Goal: Information Seeking & Learning: Learn about a topic

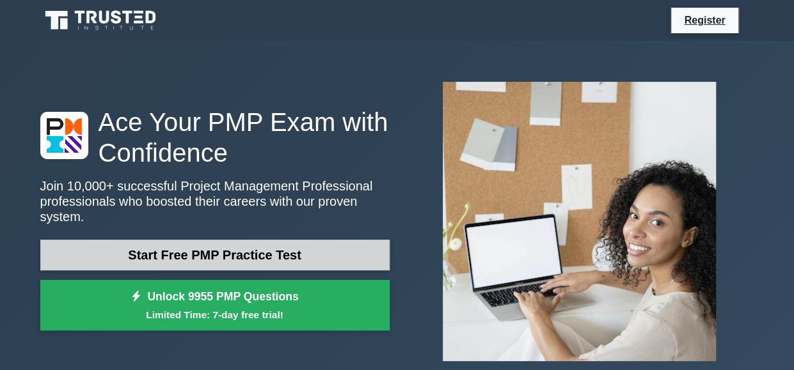
click at [253, 251] on link "Start Free PMP Practice Test" at bounding box center [214, 255] width 349 height 31
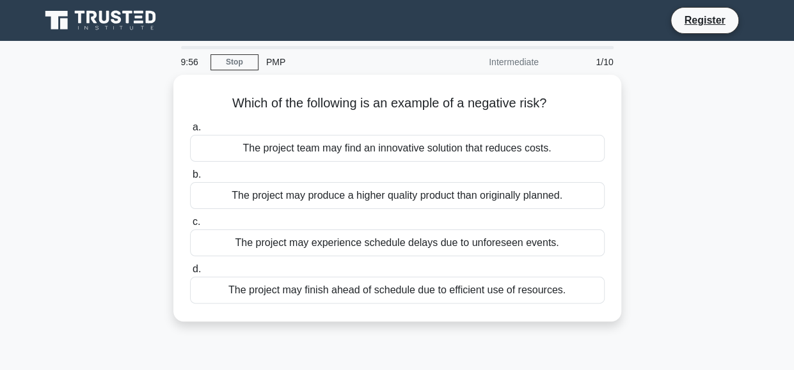
click at [702, 127] on div "Which of the following is an example of a negative risk? .spinner_0XTQ{transfor…" at bounding box center [397, 206] width 729 height 262
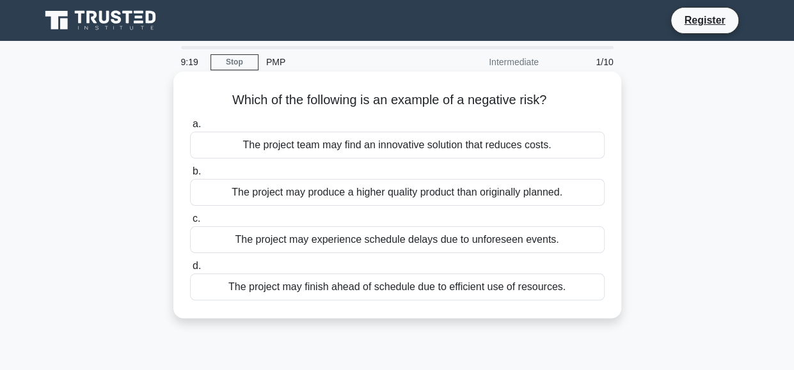
click at [300, 295] on div "The project may finish ahead of schedule due to efficient use of resources." at bounding box center [397, 287] width 415 height 27
click at [190, 271] on input "d. The project may finish ahead of schedule due to efficient use of resources." at bounding box center [190, 266] width 0 height 8
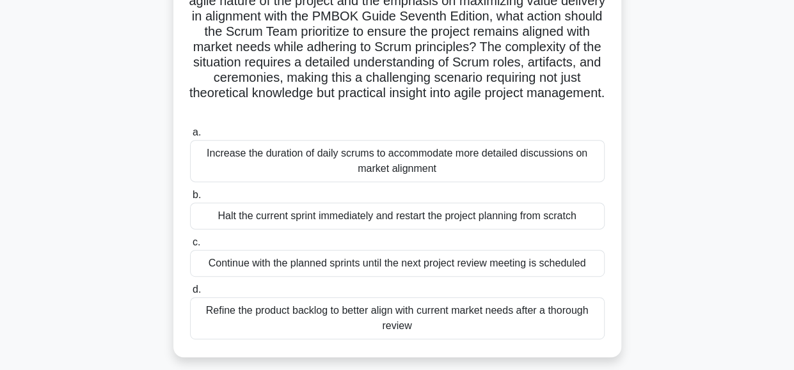
scroll to position [205, 0]
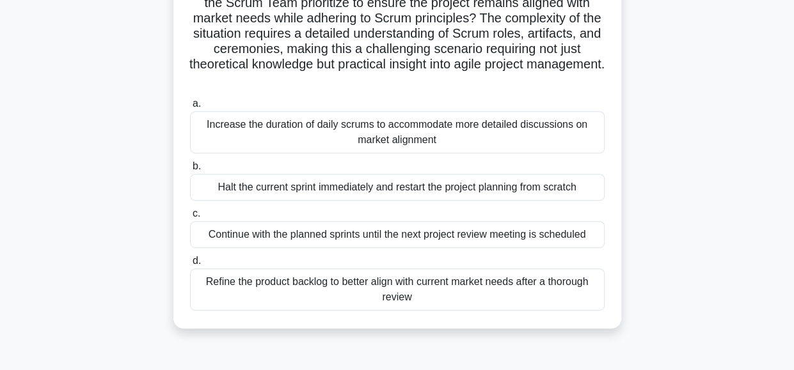
click at [407, 286] on div "Refine the product backlog to better align with current market needs after a th…" at bounding box center [397, 290] width 415 height 42
click at [190, 266] on input "d. Refine the product backlog to better align with current market needs after a…" at bounding box center [190, 261] width 0 height 8
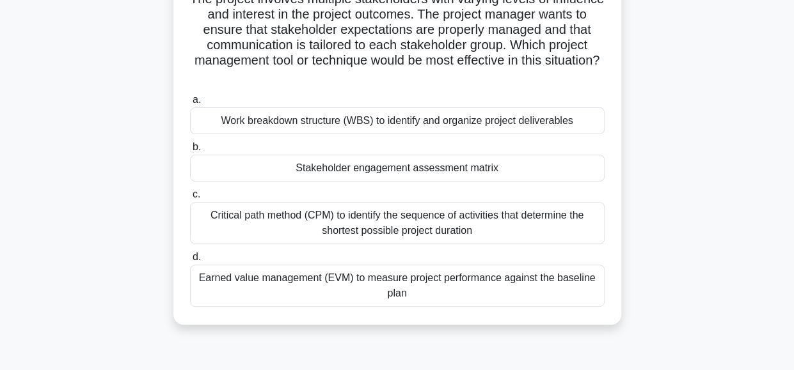
scroll to position [120, 0]
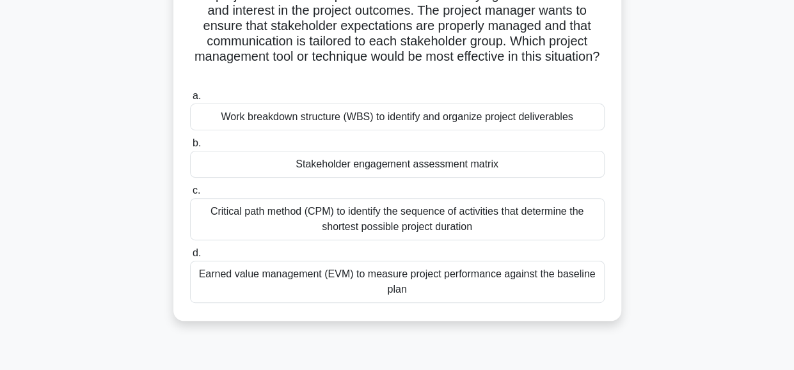
click at [495, 216] on div "Critical path method (CPM) to identify the sequence of activities that determin…" at bounding box center [397, 219] width 415 height 42
click at [190, 195] on input "c. Critical path method (CPM) to identify the sequence of activities that deter…" at bounding box center [190, 191] width 0 height 8
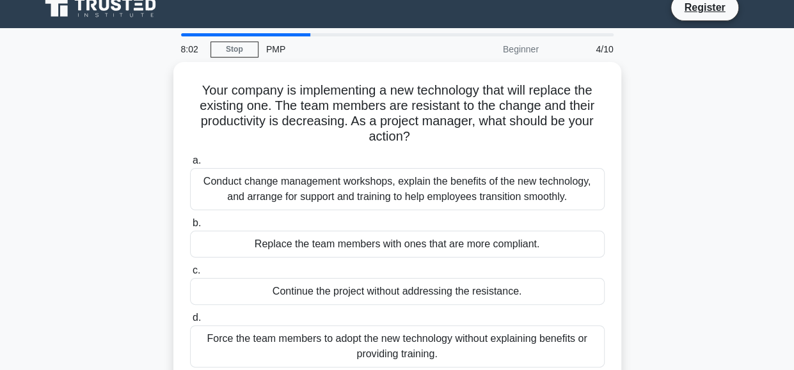
scroll to position [0, 0]
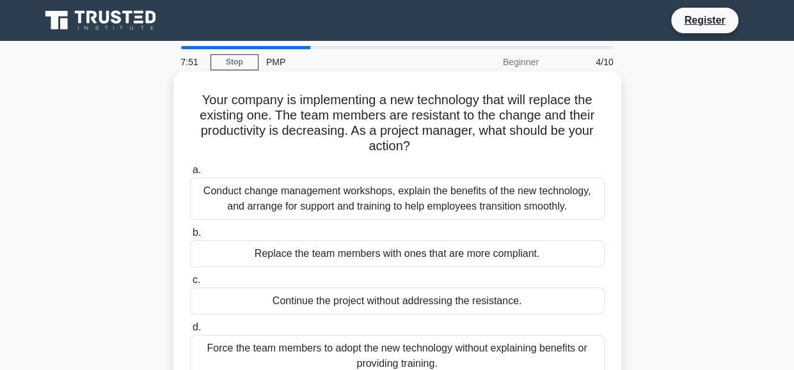
click at [409, 195] on div "Conduct change management workshops, explain the benefits of the new technology…" at bounding box center [397, 199] width 415 height 42
click at [190, 175] on input "a. Conduct change management workshops, explain the benefits of the new technol…" at bounding box center [190, 170] width 0 height 8
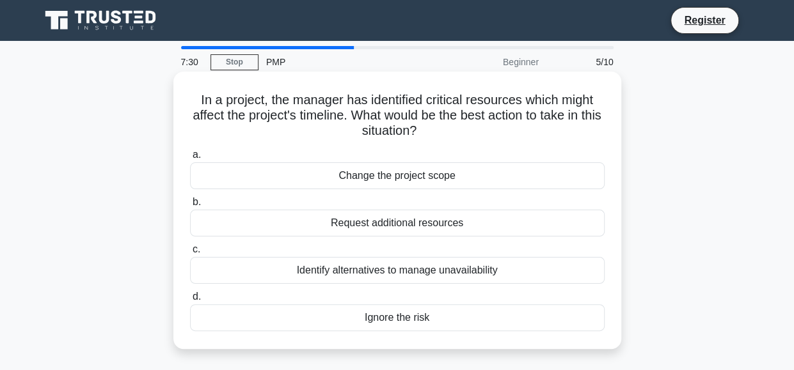
click at [442, 274] on div "Identify alternatives to manage unavailability" at bounding box center [397, 270] width 415 height 27
click at [190, 254] on input "c. Identify alternatives to manage unavailability" at bounding box center [190, 250] width 0 height 8
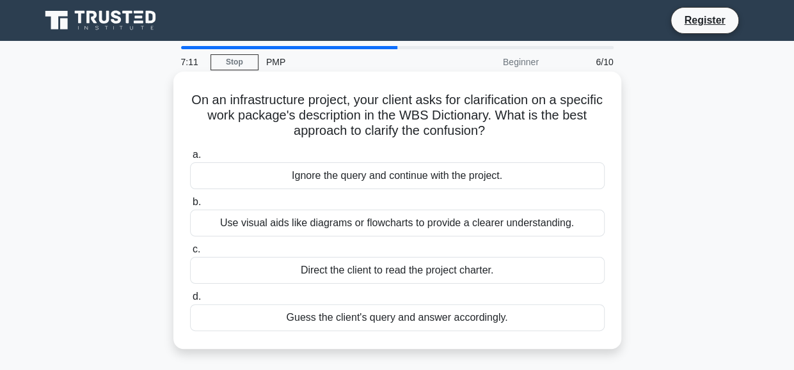
click at [489, 225] on div "Use visual aids like diagrams or flowcharts to provide a clearer understanding." at bounding box center [397, 223] width 415 height 27
click at [190, 207] on input "b. Use visual aids like diagrams or flowcharts to provide a clearer understandi…" at bounding box center [190, 202] width 0 height 8
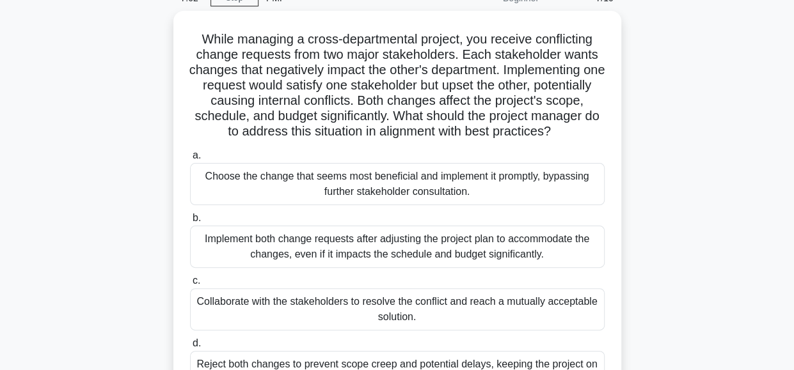
scroll to position [128, 0]
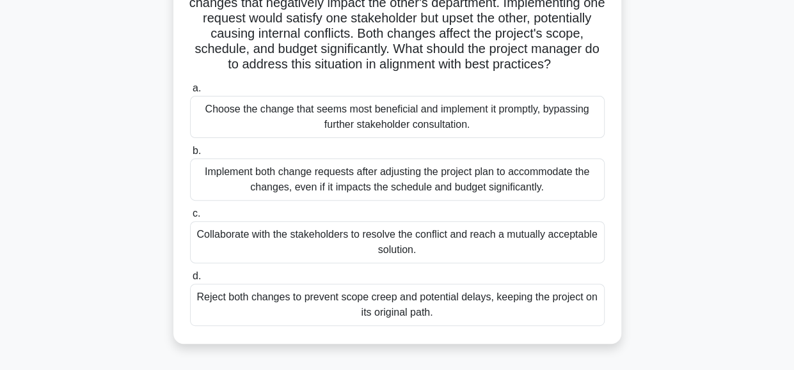
click at [479, 201] on div "Implement both change requests after adjusting the project plan to accommodate …" at bounding box center [397, 180] width 415 height 42
click at [190, 155] on input "b. Implement both change requests after adjusting the project plan to accommoda…" at bounding box center [190, 151] width 0 height 8
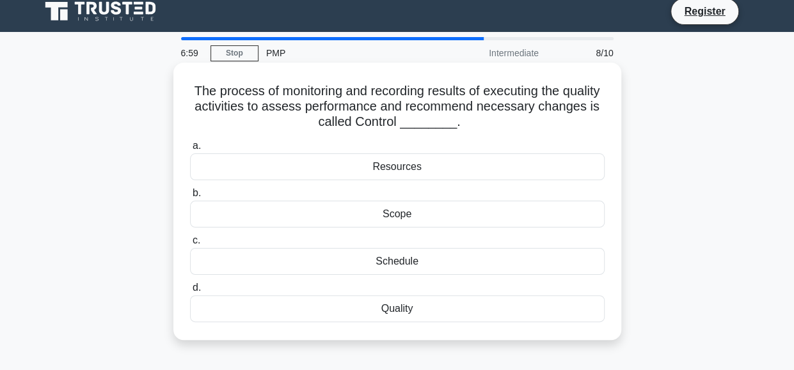
scroll to position [0, 0]
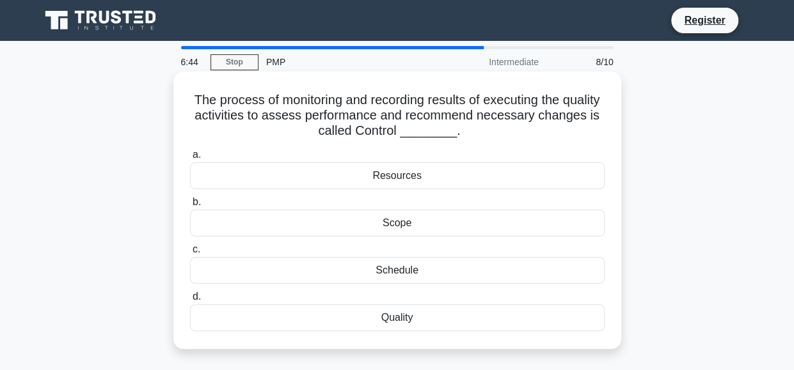
click at [412, 322] on div "Quality" at bounding box center [397, 318] width 415 height 27
click at [190, 301] on input "d. Quality" at bounding box center [190, 297] width 0 height 8
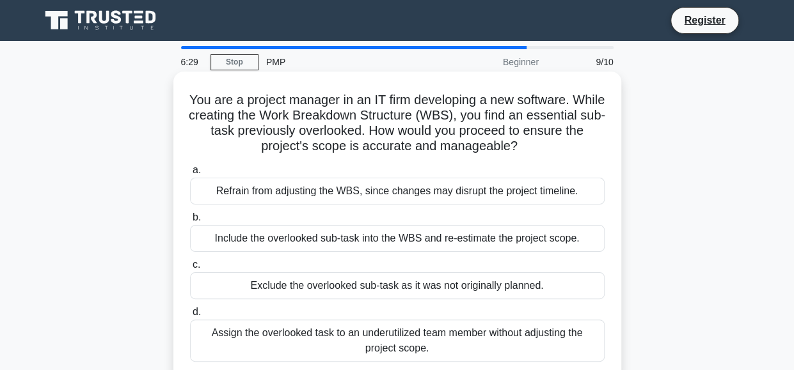
click at [394, 340] on div "Assign the overlooked task to an underutilized team member without adjusting th…" at bounding box center [397, 341] width 415 height 42
click at [190, 317] on input "d. Assign the overlooked task to an underutilized team member without adjusting…" at bounding box center [190, 312] width 0 height 8
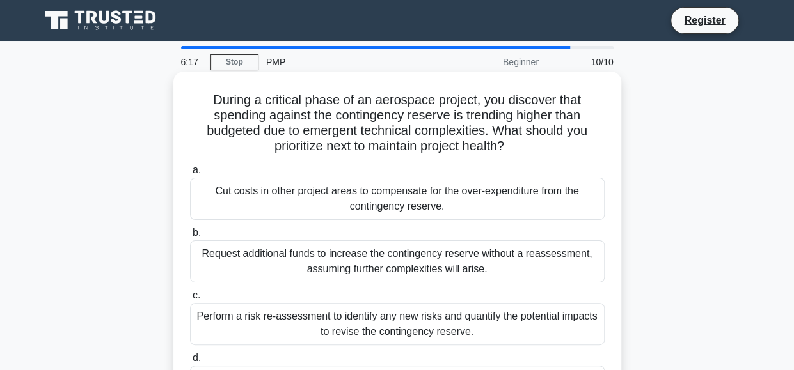
scroll to position [128, 0]
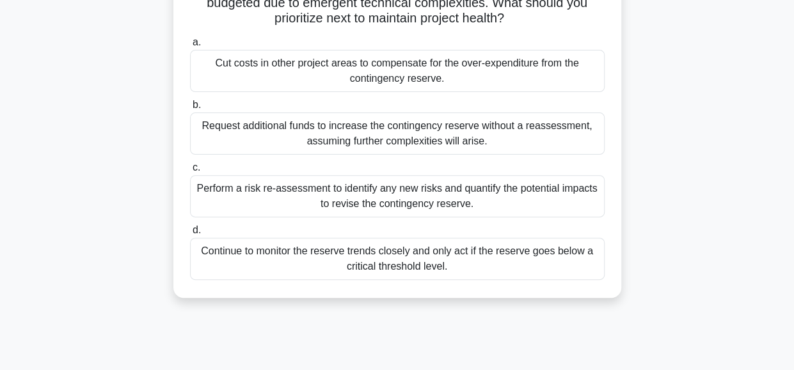
click at [328, 192] on div "Perform a risk re-assessment to identify any new risks and quantify the potenti…" at bounding box center [397, 196] width 415 height 42
click at [190, 172] on input "c. Perform a risk re-assessment to identify any new risks and quantify the pote…" at bounding box center [190, 168] width 0 height 8
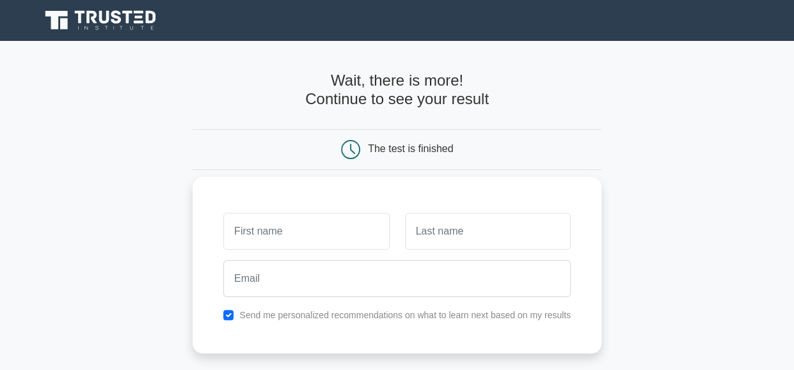
click at [353, 222] on input "text" at bounding box center [306, 231] width 166 height 37
type input "Subrata"
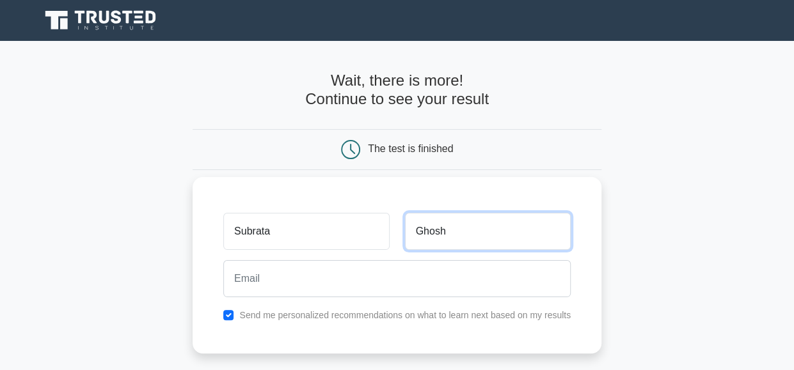
type input "Ghosh"
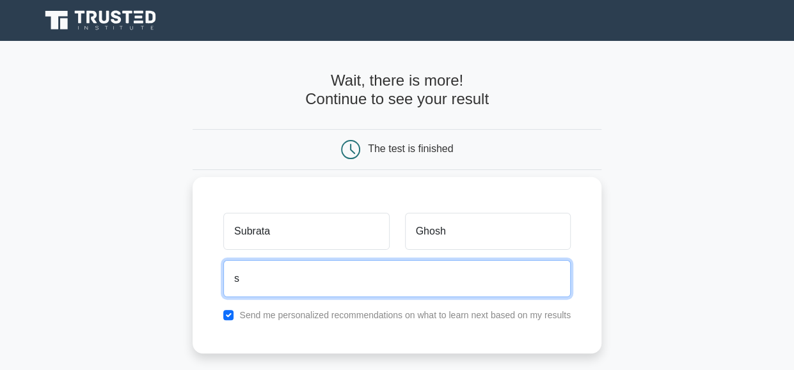
type input "[EMAIL_ADDRESS][DOMAIN_NAME]"
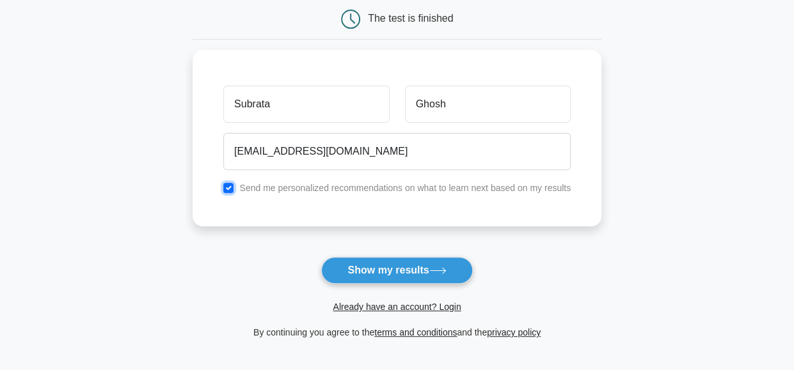
scroll to position [132, 0]
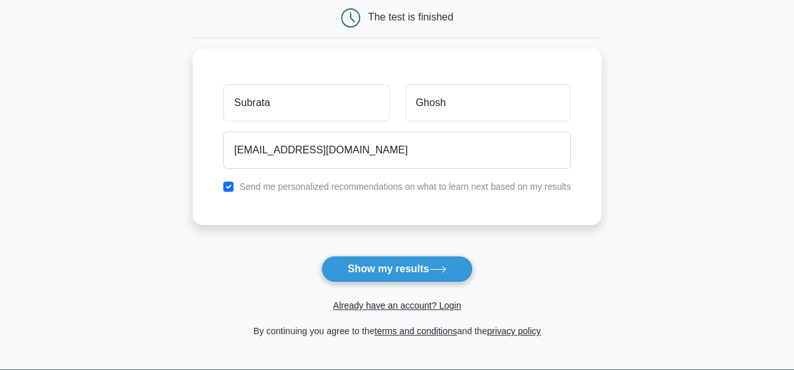
click at [390, 267] on button "Show my results" at bounding box center [396, 269] width 151 height 27
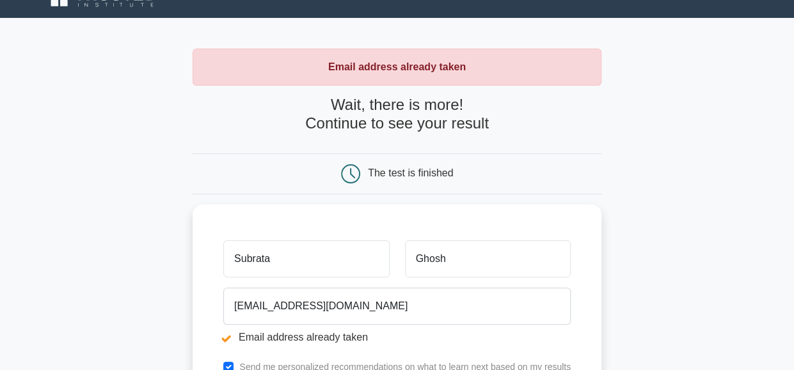
scroll to position [128, 0]
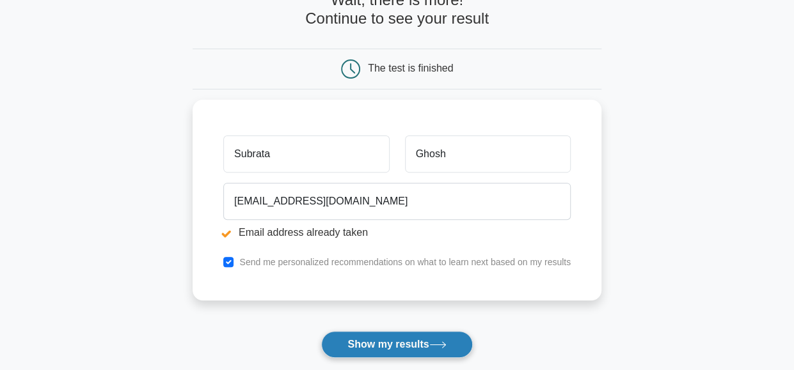
click at [387, 340] on button "Show my results" at bounding box center [396, 344] width 151 height 27
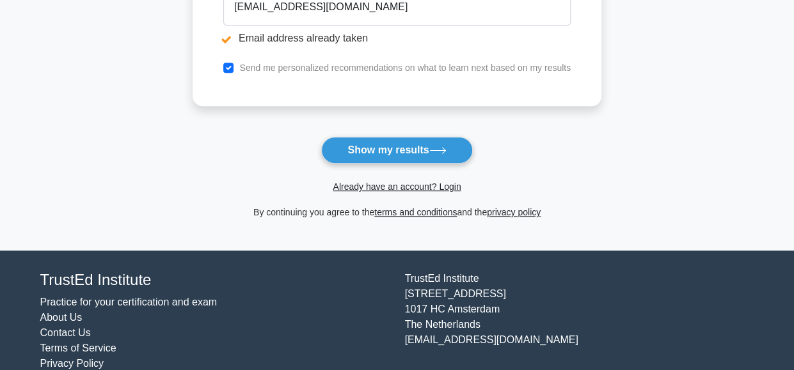
scroll to position [342, 0]
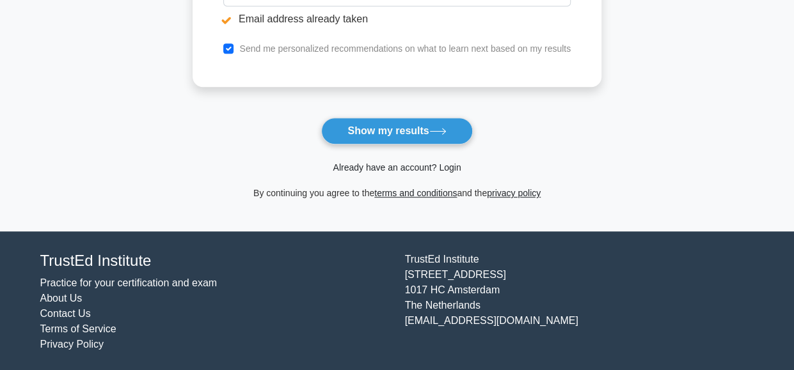
click at [380, 163] on link "Already have an account? Login" at bounding box center [397, 168] width 128 height 10
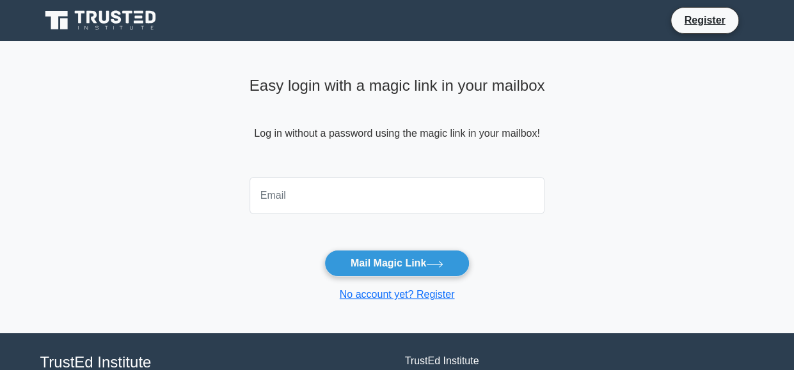
click at [328, 196] on input "email" at bounding box center [398, 195] width 296 height 37
drag, startPoint x: 692, startPoint y: 180, endPoint x: 561, endPoint y: 181, distance: 131.2
click at [686, 180] on main "Easy login with a magic link in your mailbox Log in without a password using th…" at bounding box center [397, 187] width 794 height 292
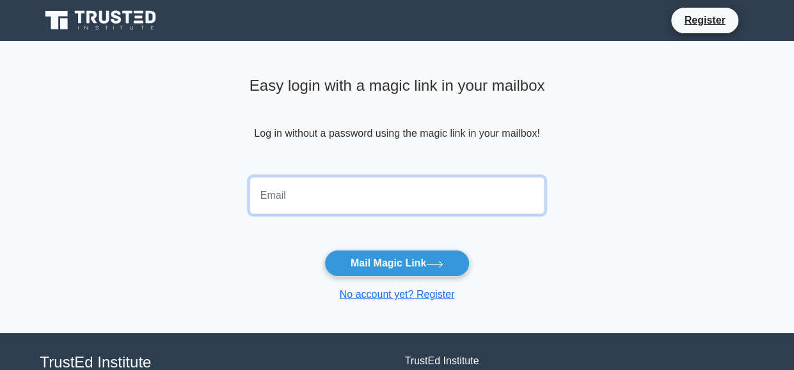
click at [328, 187] on input "email" at bounding box center [398, 195] width 296 height 37
click at [312, 198] on input "email" at bounding box center [398, 195] width 296 height 37
click at [274, 205] on input "s" at bounding box center [398, 195] width 296 height 37
type input "subrataghosh016@gmail.com"
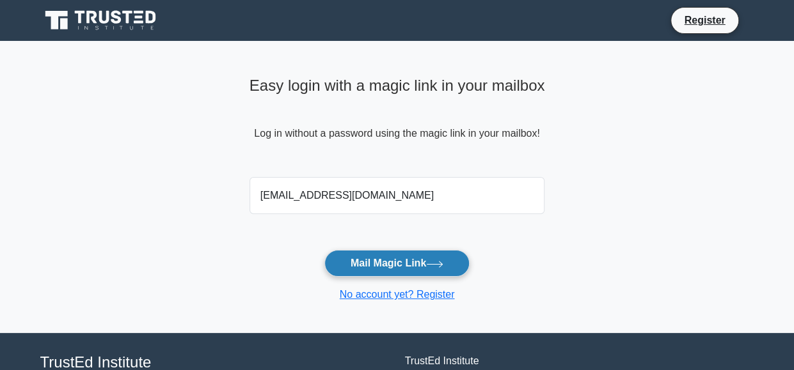
click at [376, 262] on button "Mail Magic Link" at bounding box center [396, 263] width 145 height 27
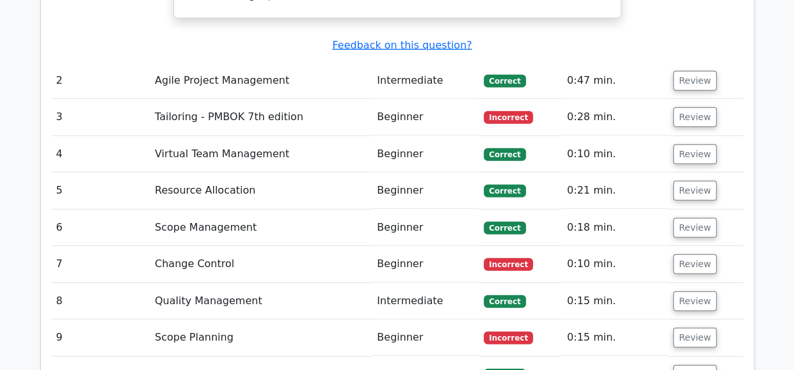
scroll to position [1734, 0]
